Goal: Task Accomplishment & Management: Manage account settings

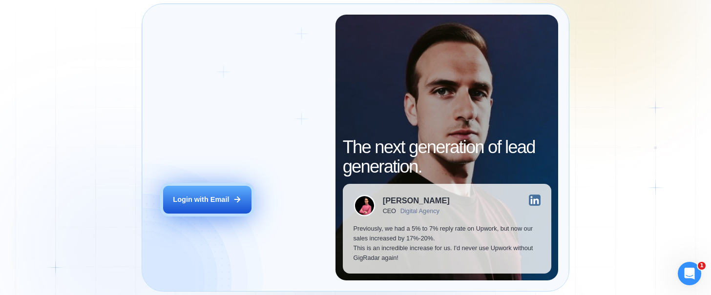
click at [192, 200] on div "Login with Email" at bounding box center [201, 200] width 56 height 10
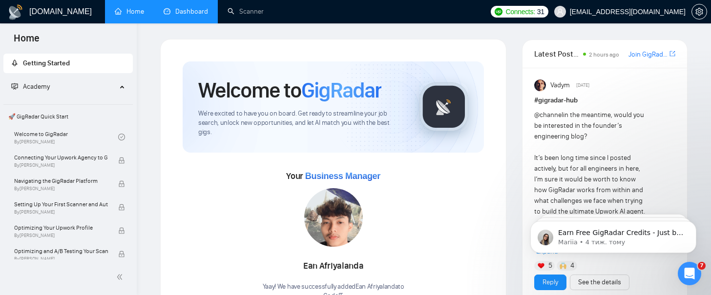
click at [203, 14] on link "Dashboard" at bounding box center [186, 11] width 44 height 8
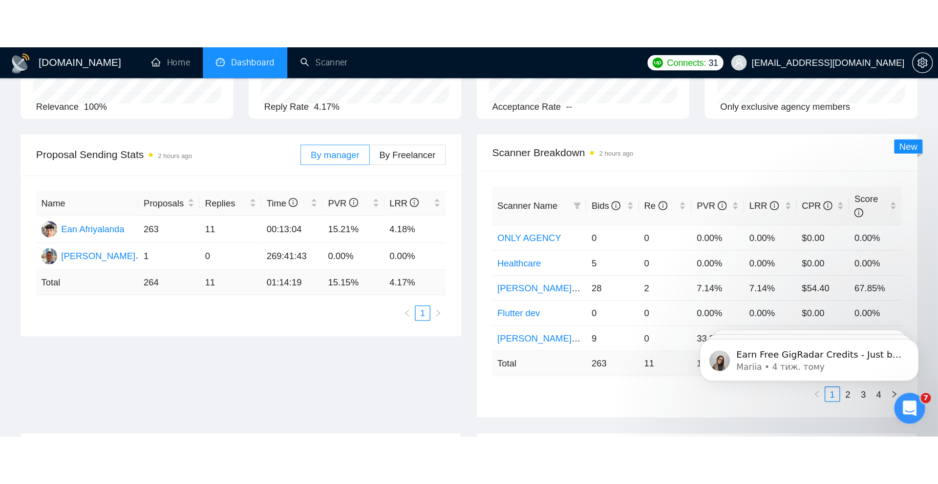
scroll to position [106, 0]
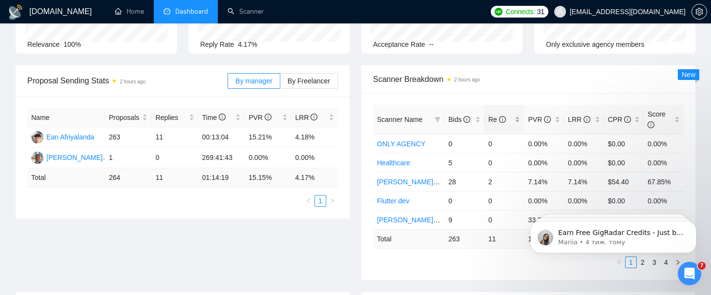
click at [493, 121] on span "Re" at bounding box center [497, 120] width 18 height 8
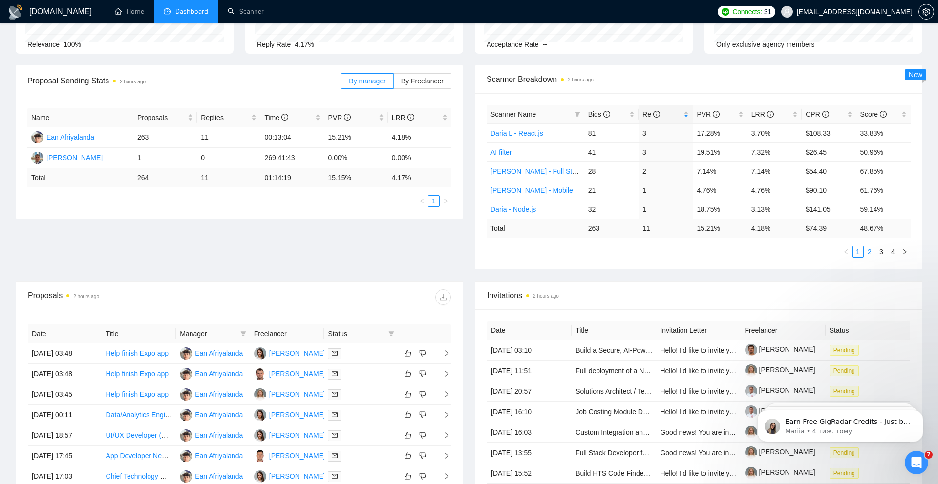
click at [711, 253] on link "2" at bounding box center [869, 252] width 11 height 11
click at [711, 252] on link "3" at bounding box center [881, 252] width 11 height 11
click at [711, 252] on link "1" at bounding box center [857, 252] width 11 height 11
